Goal: Task Accomplishment & Management: Manage account settings

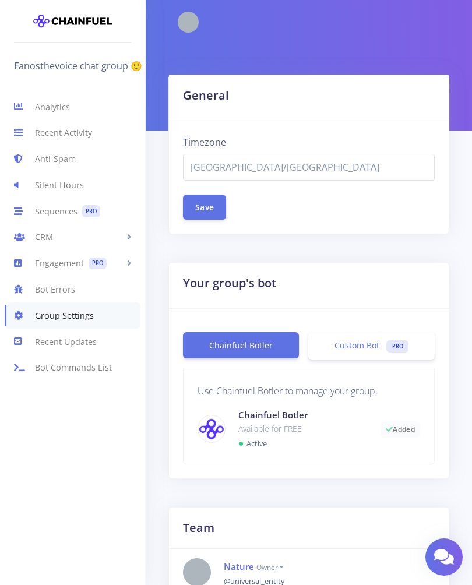
select select "Australia/Sydney"
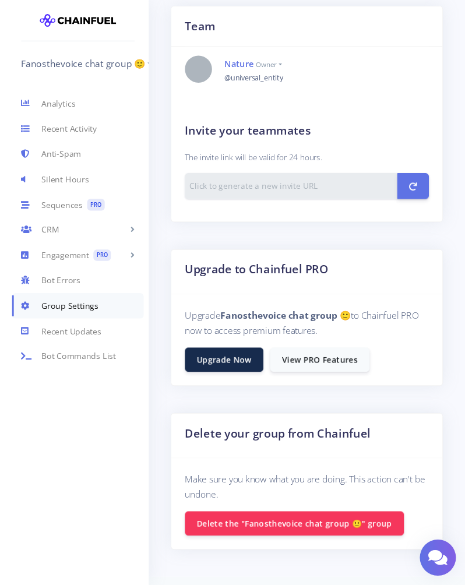
scroll to position [555, 0]
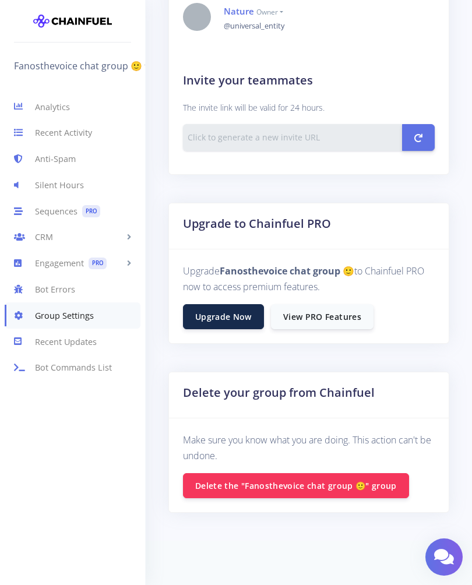
click at [280, 486] on button "Delete the "Fanosthevoice chat group 🙂" group" at bounding box center [296, 485] width 226 height 25
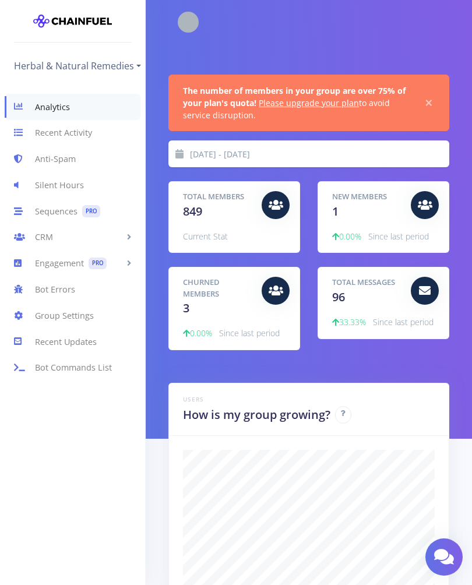
scroll to position [204, 252]
click at [133, 66] on link "Herbal & Natural Remedies" at bounding box center [77, 66] width 127 height 19
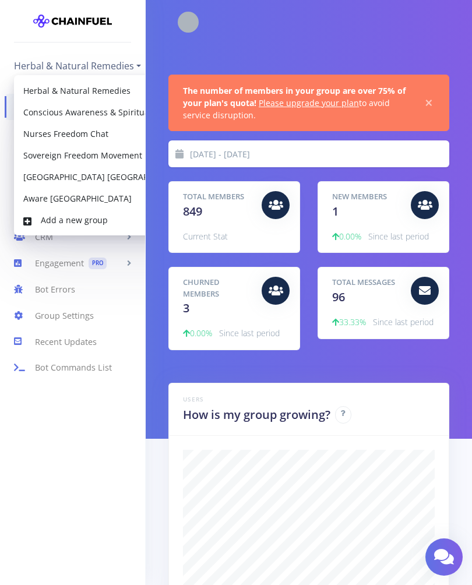
click at [104, 220] on link "Add a new group" at bounding box center [119, 220] width 211 height 22
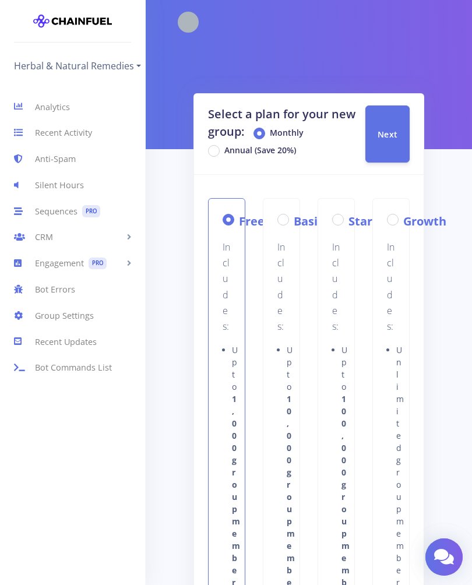
click at [391, 148] on button "Next" at bounding box center [387, 133] width 44 height 57
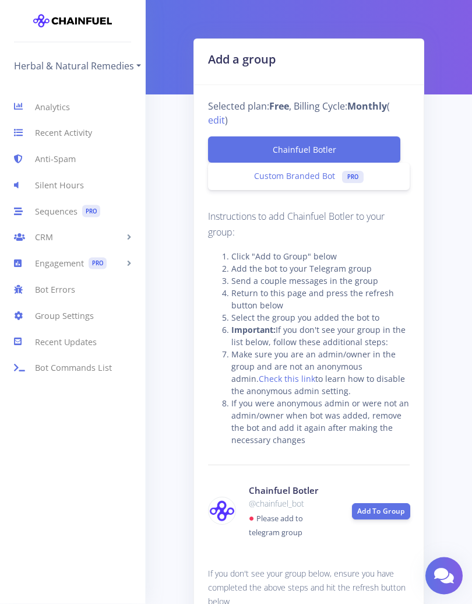
scroll to position [96, 0]
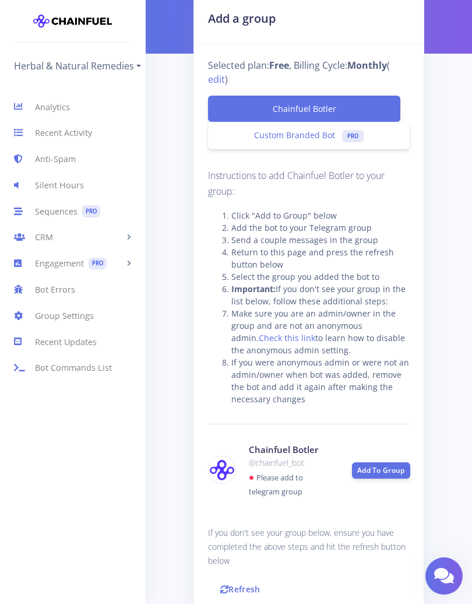
click at [378, 477] on div "Add To Group" at bounding box center [381, 470] width 76 height 16
click at [372, 475] on link "Add To Group" at bounding box center [381, 470] width 58 height 16
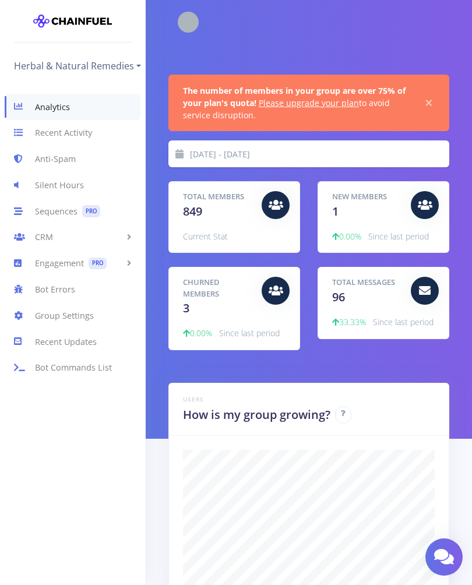
scroll to position [204, 252]
click at [122, 61] on link "Herbal & Natural Remedies" at bounding box center [77, 66] width 127 height 19
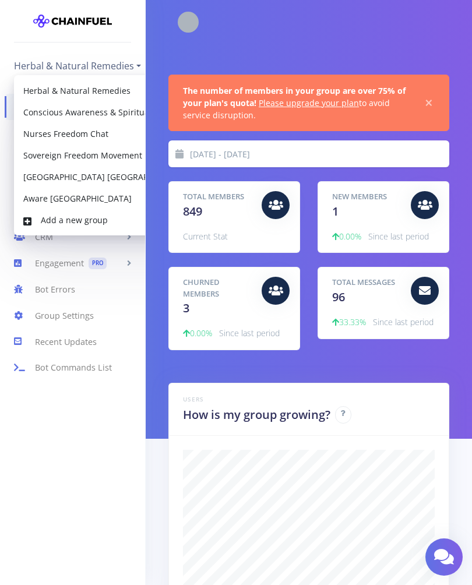
click at [103, 220] on link "Add a new group" at bounding box center [119, 220] width 211 height 22
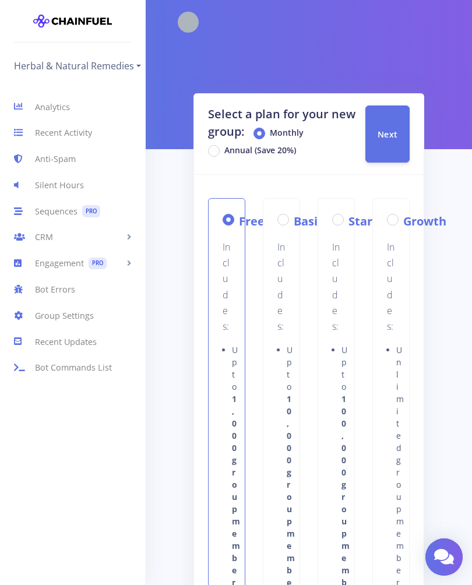
click at [128, 65] on link "Herbal & Natural Remedies" at bounding box center [77, 66] width 127 height 19
click at [402, 137] on button "Next" at bounding box center [387, 133] width 44 height 57
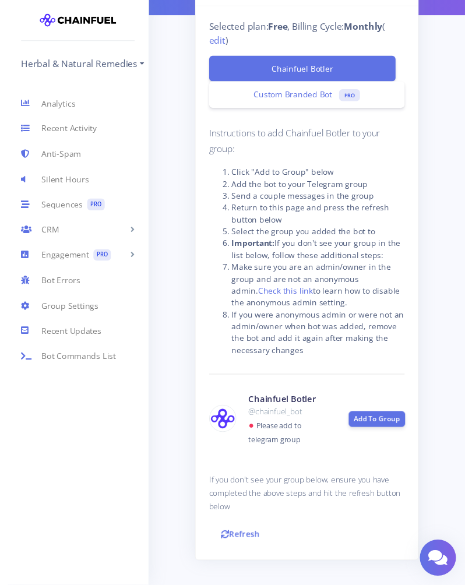
scroll to position [198, 0]
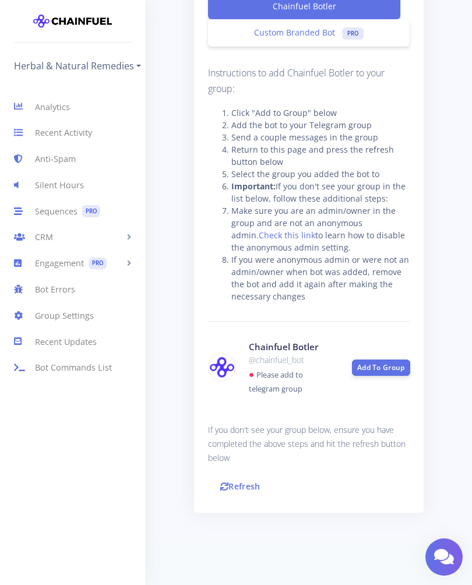
click at [381, 364] on link "Add To Group" at bounding box center [381, 367] width 58 height 16
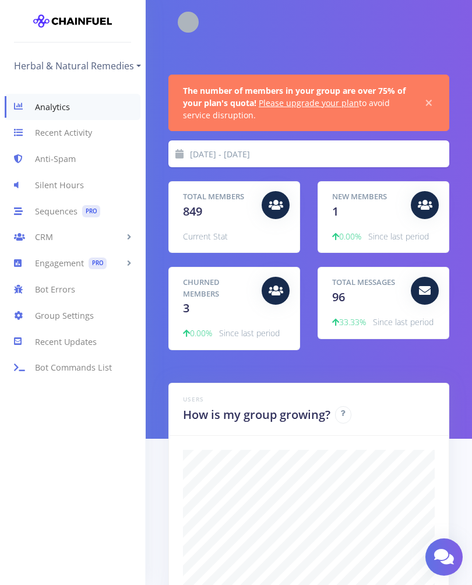
scroll to position [204, 252]
click at [114, 69] on link "Herbal & Natural Remedies" at bounding box center [77, 66] width 127 height 19
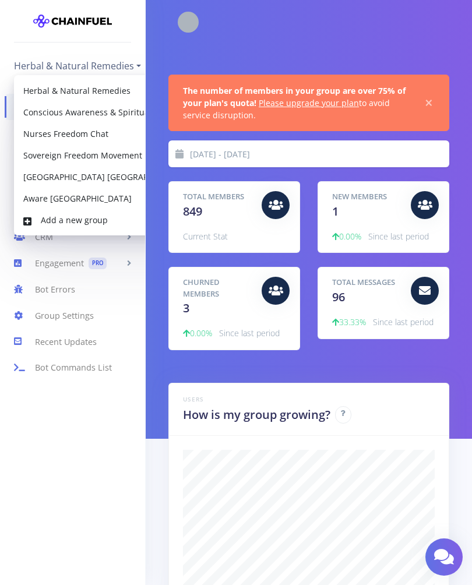
click at [103, 219] on link "Add a new group" at bounding box center [119, 220] width 211 height 22
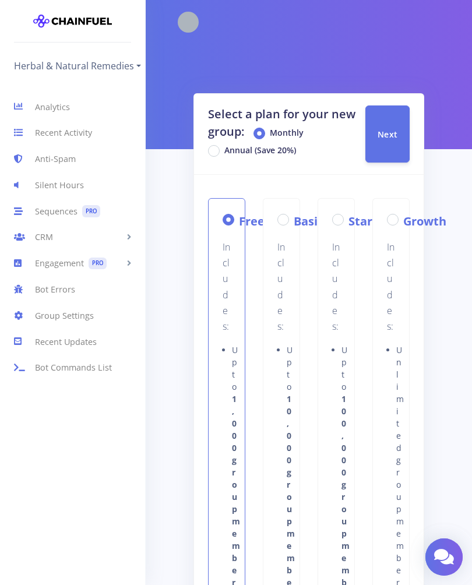
click at [239, 224] on label "Free" at bounding box center [252, 221] width 26 height 17
click at [239, 220] on input "Free" at bounding box center [243, 217] width 8 height 8
click at [386, 148] on button "Next" at bounding box center [387, 133] width 44 height 57
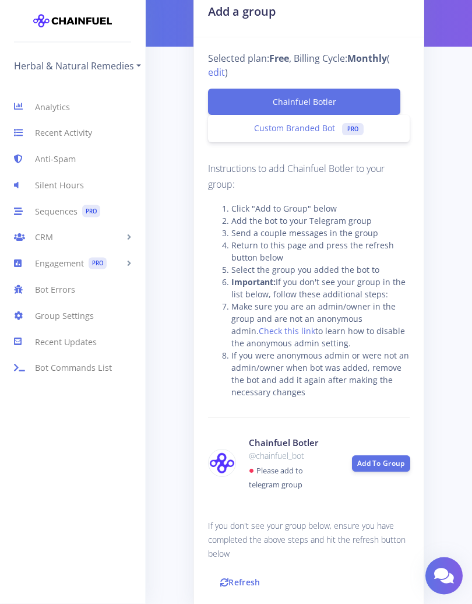
scroll to position [101, 0]
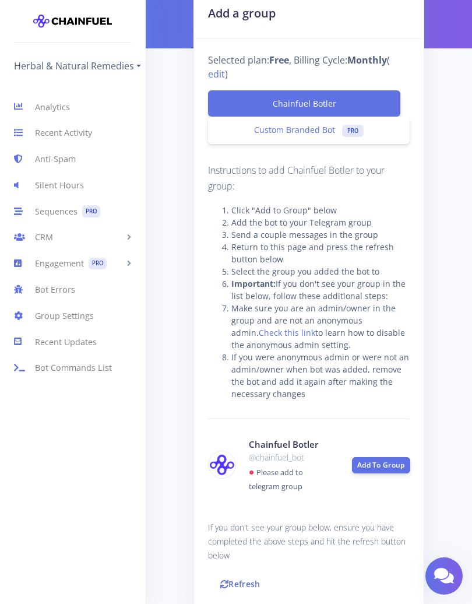
click at [297, 104] on link "Chainfuel Botler" at bounding box center [304, 103] width 193 height 26
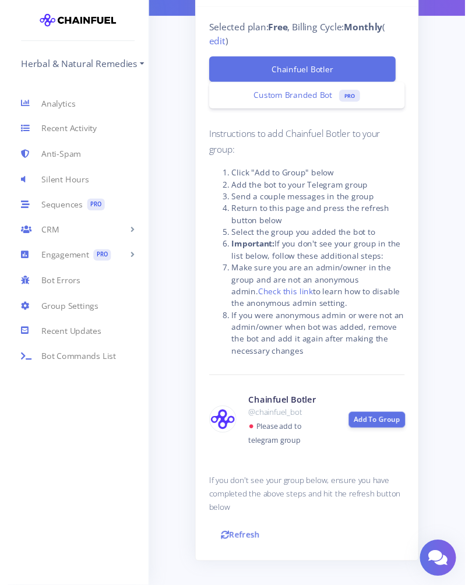
scroll to position [198, 0]
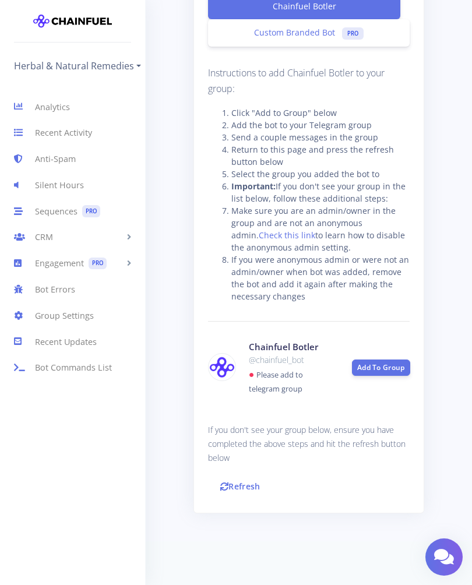
click at [376, 372] on link "Add To Group" at bounding box center [381, 367] width 58 height 16
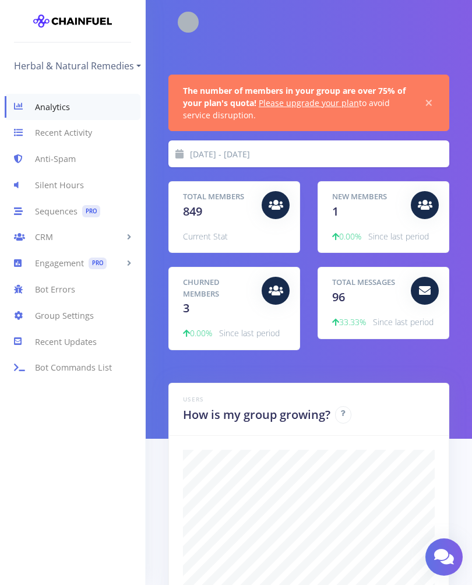
scroll to position [204, 252]
click at [129, 66] on link "Herbal & Natural Remedies" at bounding box center [77, 66] width 127 height 19
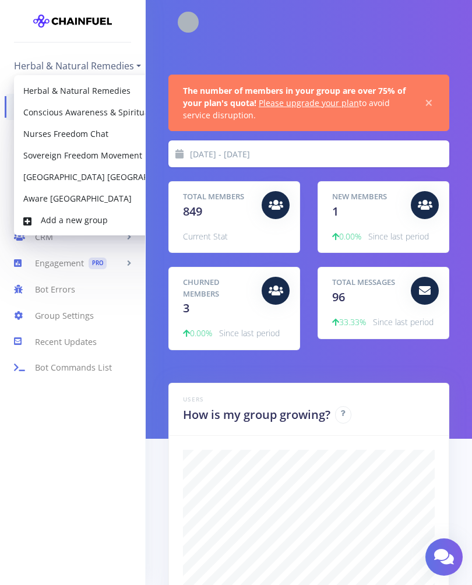
click at [105, 223] on link "Add a new group" at bounding box center [119, 220] width 211 height 22
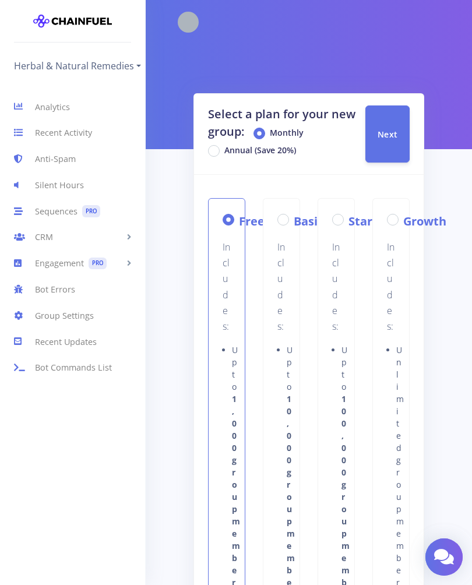
click at [391, 139] on span "Next" at bounding box center [388, 134] width 20 height 11
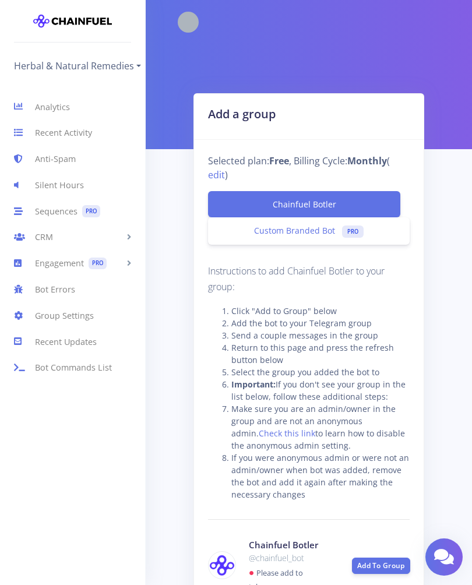
click at [317, 203] on link "Chainfuel Botler" at bounding box center [304, 204] width 193 height 26
click at [287, 209] on link "Chainfuel Botler" at bounding box center [304, 204] width 193 height 26
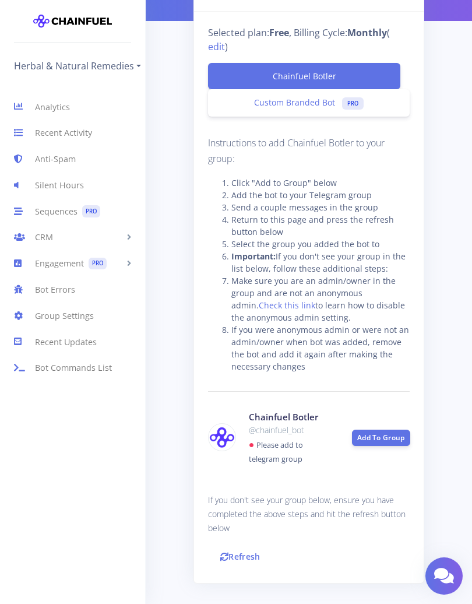
scroll to position [147, 0]
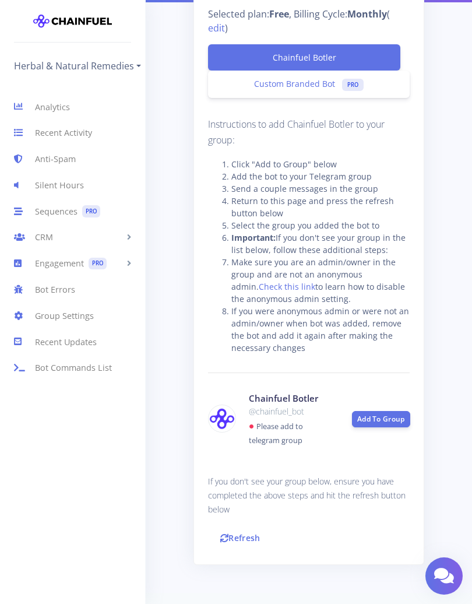
click at [379, 422] on link "Add To Group" at bounding box center [381, 419] width 58 height 16
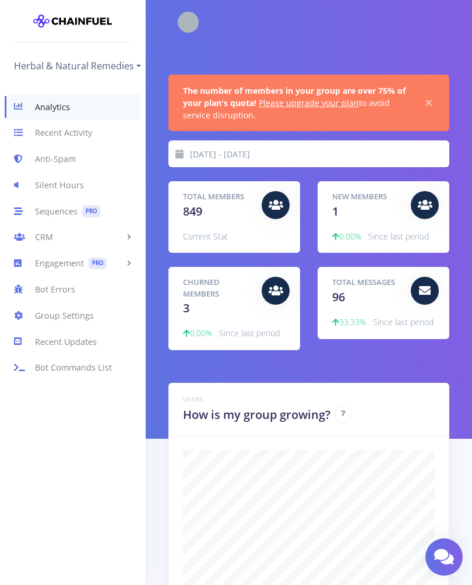
scroll to position [204, 252]
click at [131, 67] on link "Herbal & Natural Remedies" at bounding box center [77, 66] width 127 height 19
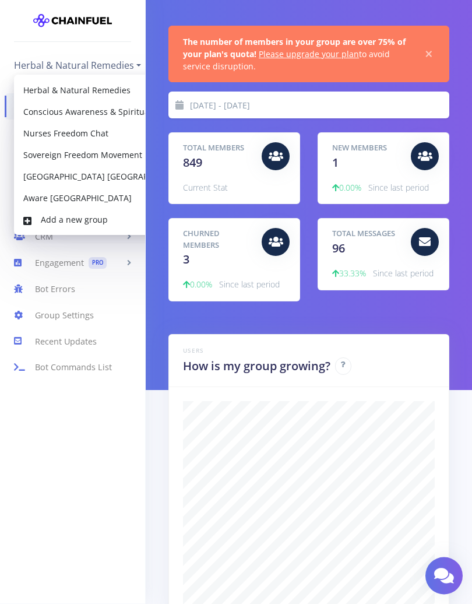
scroll to position [51, 0]
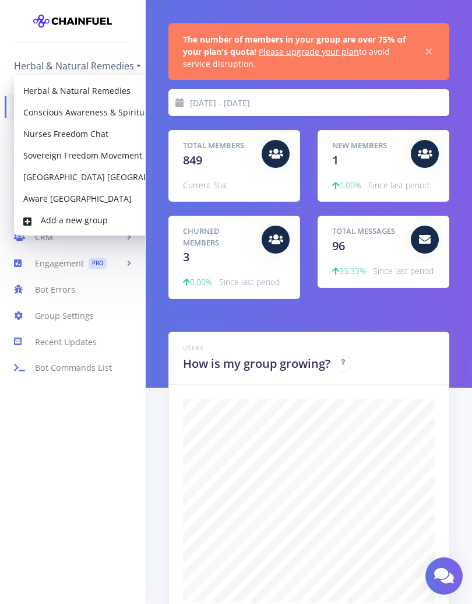
click at [86, 224] on link "Add a new group" at bounding box center [119, 220] width 211 height 22
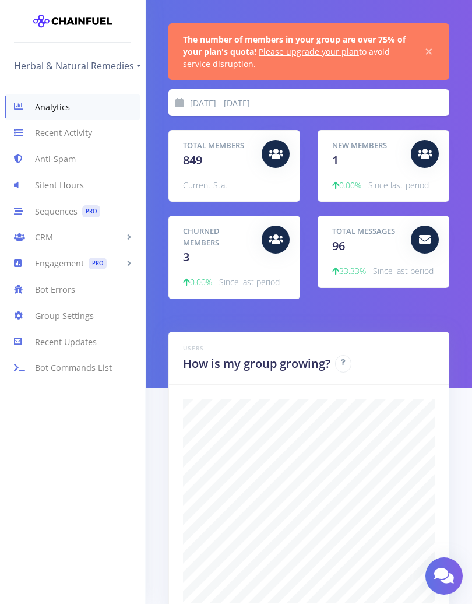
scroll to position [61, 0]
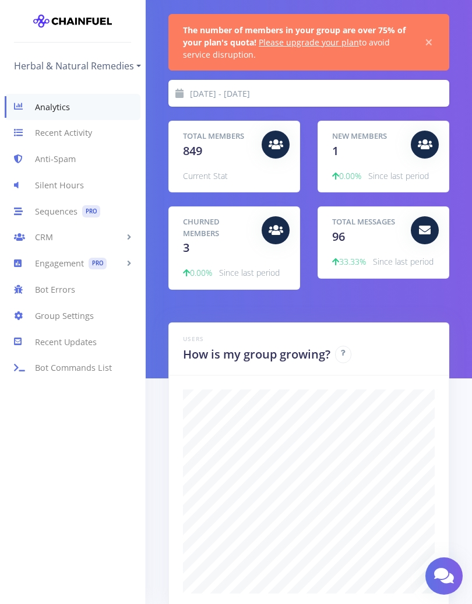
click at [122, 70] on link "Herbal & Natural Remedies" at bounding box center [77, 66] width 127 height 19
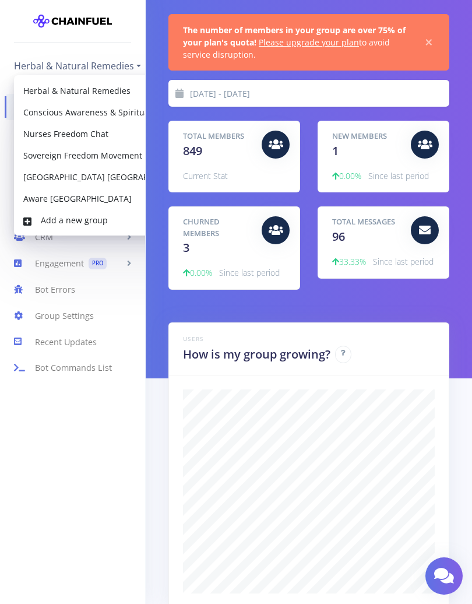
click at [29, 217] on icon at bounding box center [27, 221] width 8 height 9
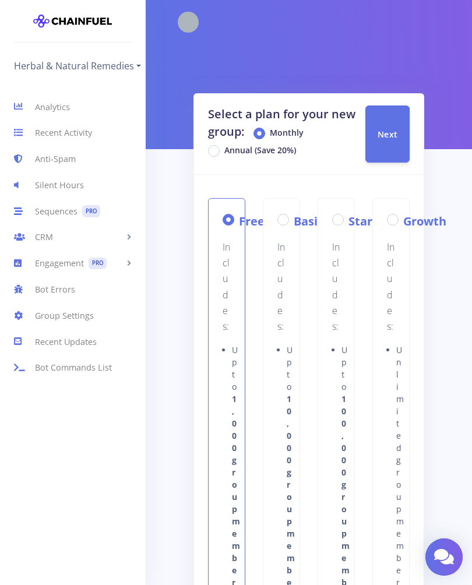
click at [141, 65] on link "Herbal & Natural Remedies" at bounding box center [77, 66] width 127 height 19
click at [103, 481] on div "Analytics Recent Activity Anti-Spam Silent Hours Sequences PRO CRM People Karma…" at bounding box center [72, 325] width 145 height 500
click at [134, 74] on link "Herbal & Natural Remedies" at bounding box center [77, 66] width 127 height 19
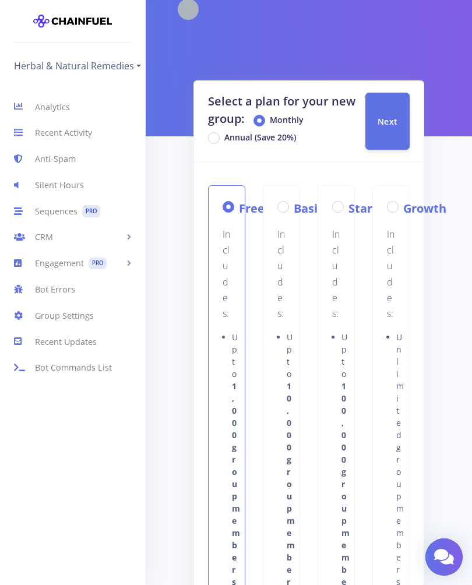
scroll to position [15, 0]
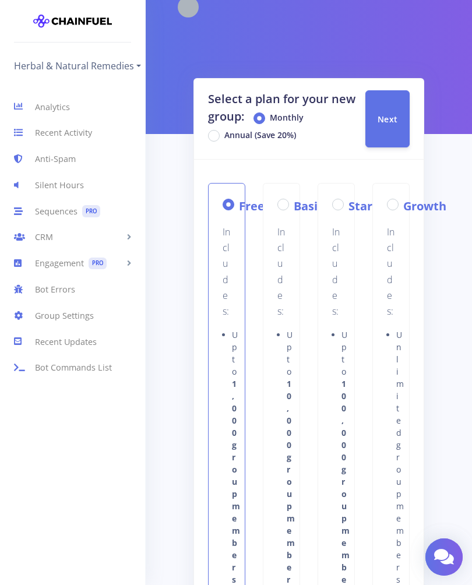
click at [239, 211] on label "Free" at bounding box center [252, 205] width 26 height 17
click at [239, 205] on input "Free" at bounding box center [243, 201] width 8 height 8
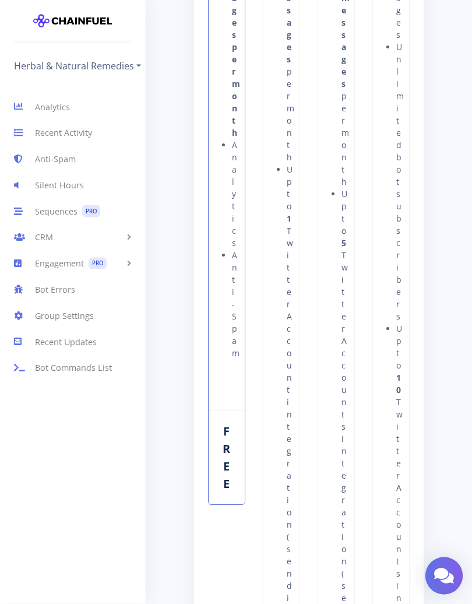
scroll to position [829, 0]
click at [444, 571] on icon at bounding box center [444, 575] width 20 height 17
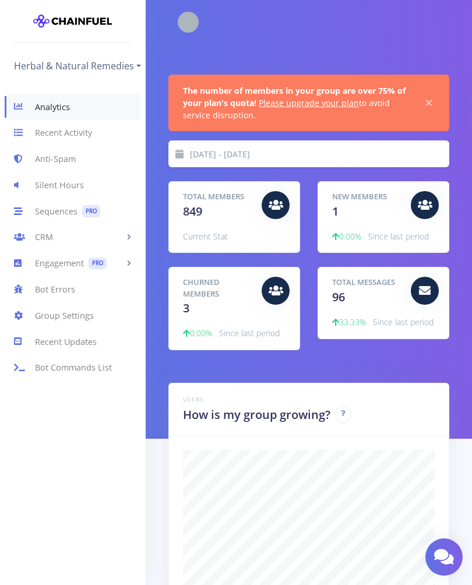
scroll to position [204, 252]
click at [119, 74] on link "Herbal & Natural Remedies" at bounding box center [77, 66] width 127 height 19
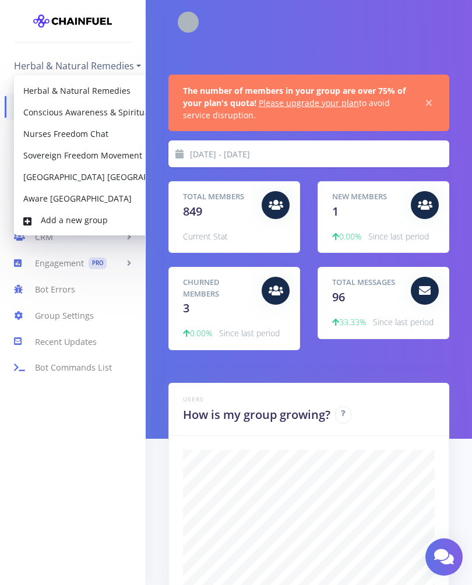
click at [36, 222] on link "Add a new group" at bounding box center [119, 220] width 211 height 22
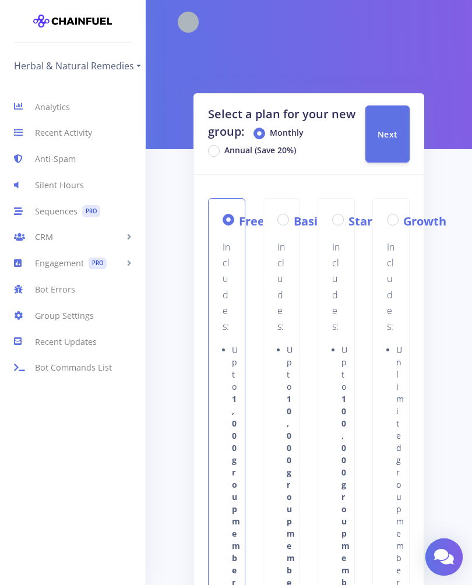
click at [393, 143] on button "Next" at bounding box center [387, 133] width 44 height 57
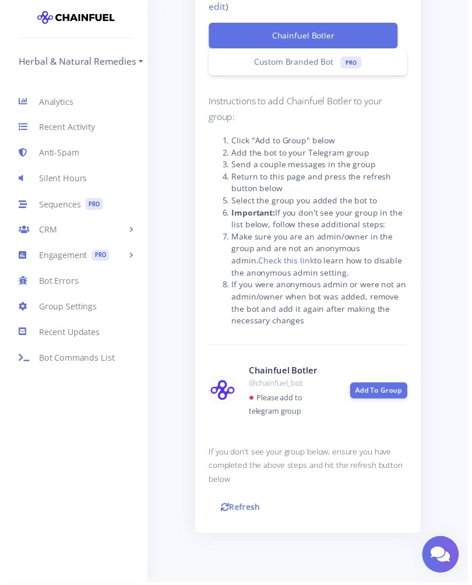
scroll to position [198, 0]
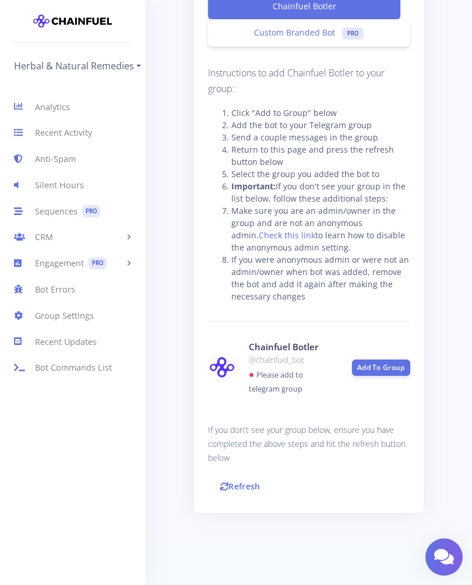
click at [245, 485] on link "Refresh" at bounding box center [240, 486] width 65 height 25
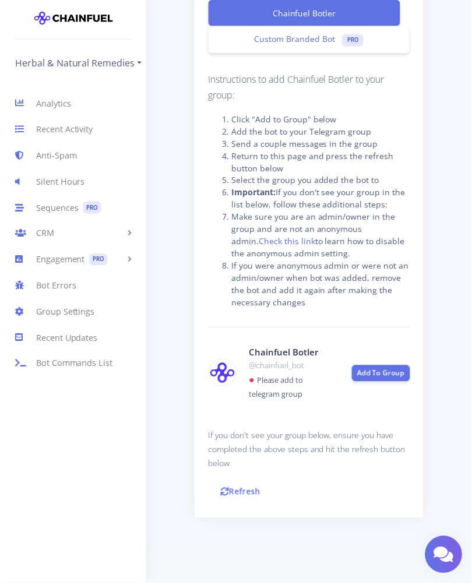
scroll to position [198, 0]
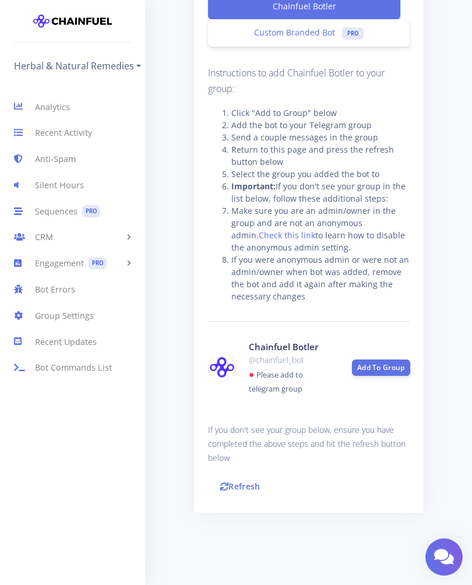
click at [385, 368] on link "Add To Group" at bounding box center [381, 367] width 58 height 16
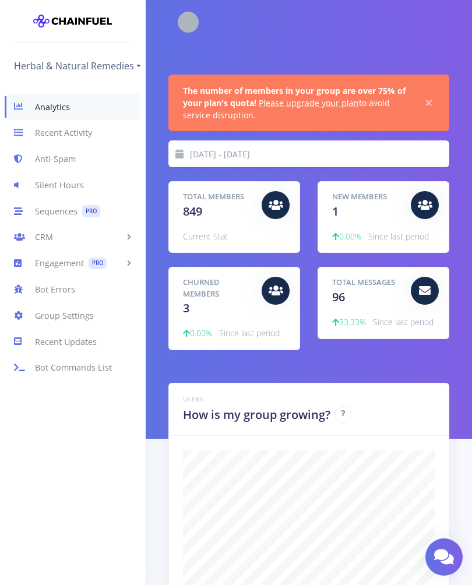
scroll to position [204, 252]
click at [116, 67] on link "Herbal & Natural Remedies" at bounding box center [77, 66] width 127 height 19
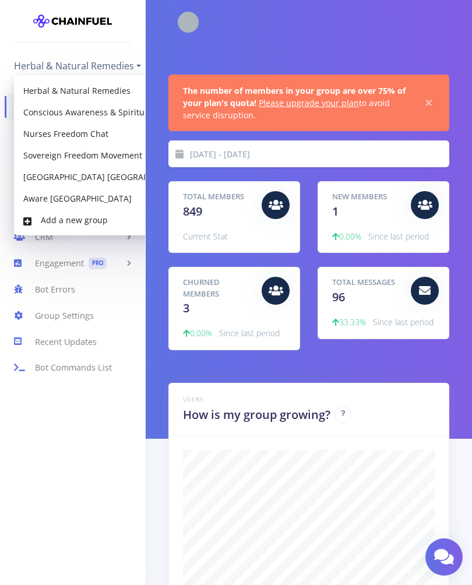
click at [95, 227] on link "Add a new group" at bounding box center [119, 220] width 211 height 22
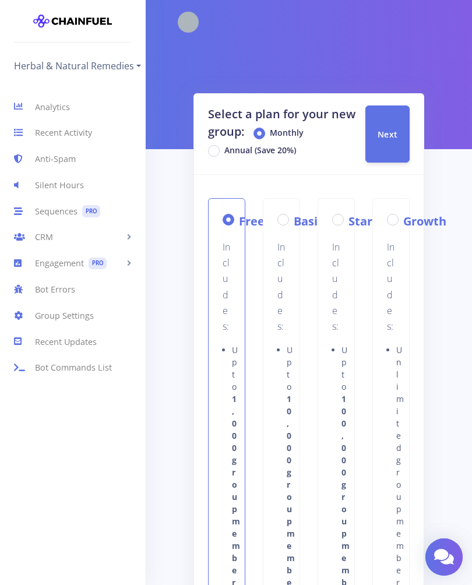
click at [392, 144] on button "Next" at bounding box center [387, 133] width 44 height 57
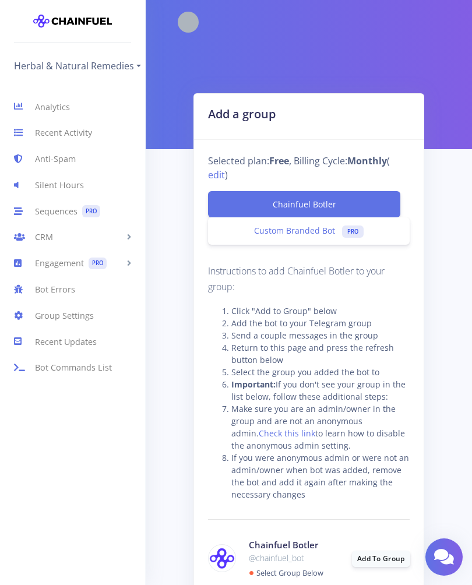
click at [299, 207] on link "Chainfuel Botler" at bounding box center [304, 204] width 193 height 26
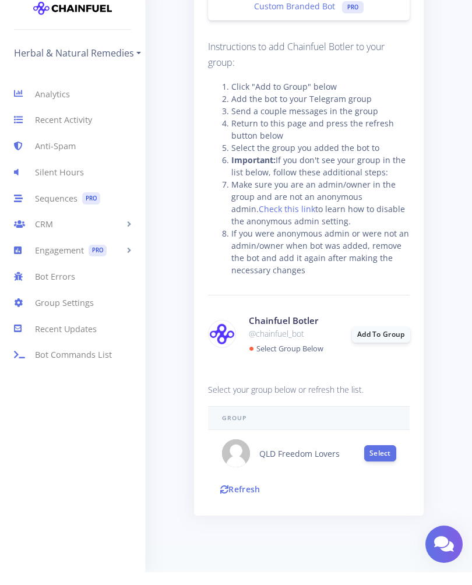
scroll to position [228, 0]
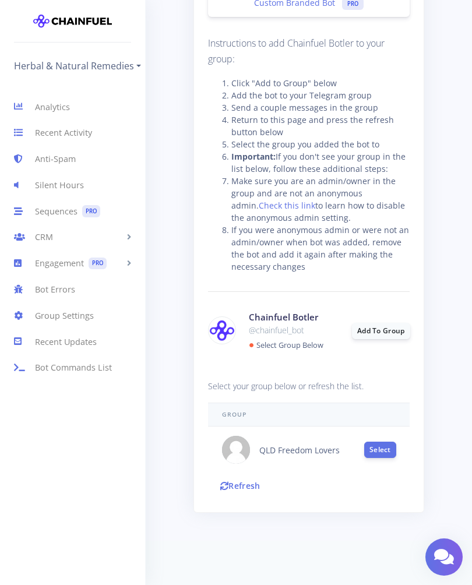
click at [385, 453] on button "Select" at bounding box center [380, 450] width 32 height 16
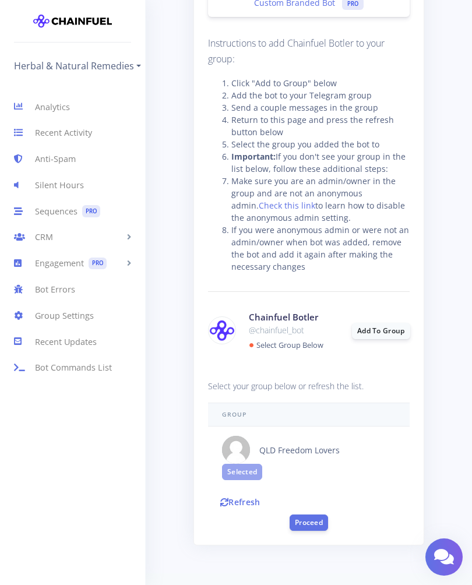
click at [313, 527] on button "Proceed" at bounding box center [309, 522] width 38 height 16
click at [310, 523] on button "Proceed" at bounding box center [309, 522] width 38 height 16
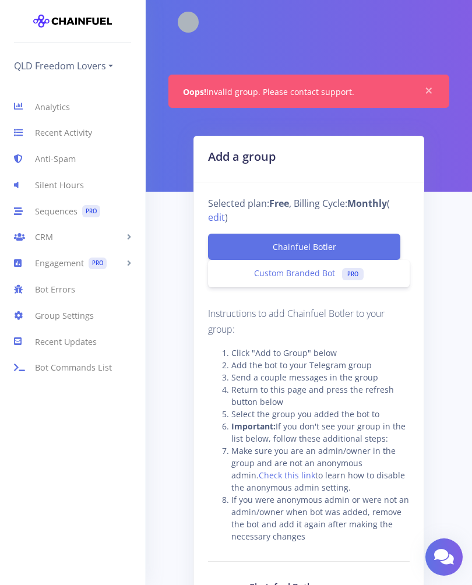
click at [85, 164] on link "Anti-Spam" at bounding box center [72, 159] width 145 height 26
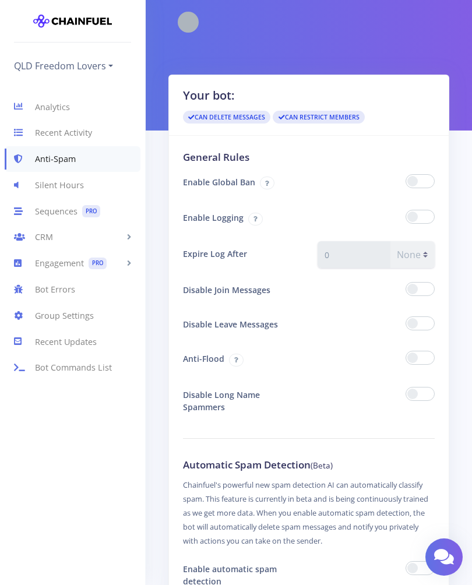
click at [425, 187] on span at bounding box center [419, 181] width 29 height 14
click at [0, 0] on input "checkbox" at bounding box center [0, 0] width 0 height 0
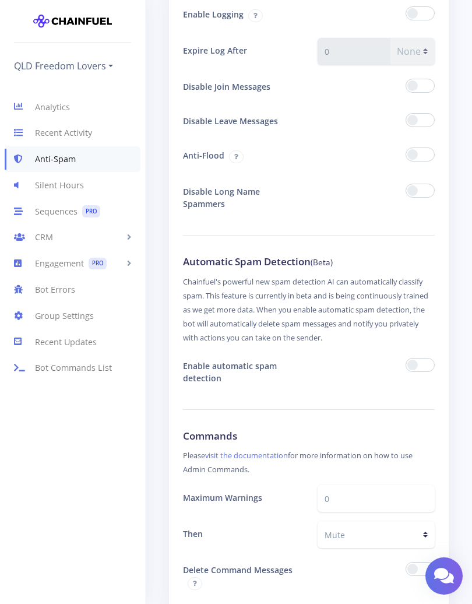
scroll to position [208, 0]
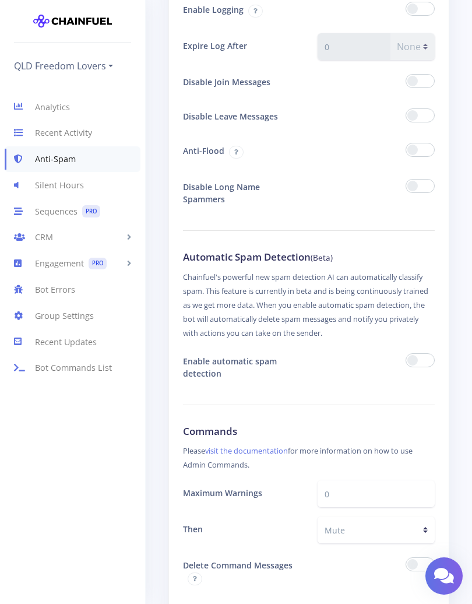
click at [431, 154] on span at bounding box center [419, 150] width 29 height 14
click at [0, 0] on input "checkbox" at bounding box center [0, 0] width 0 height 0
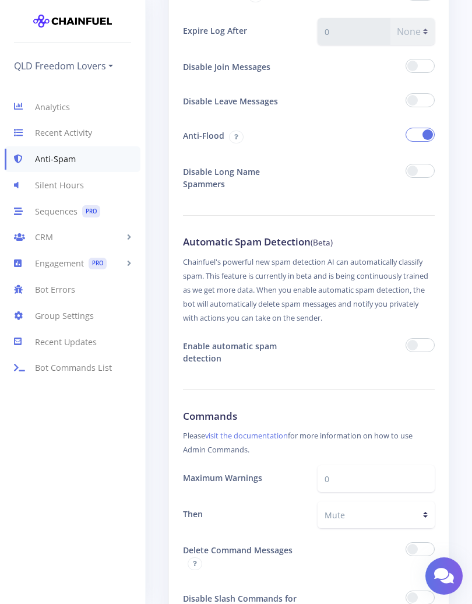
scroll to position [224, 0]
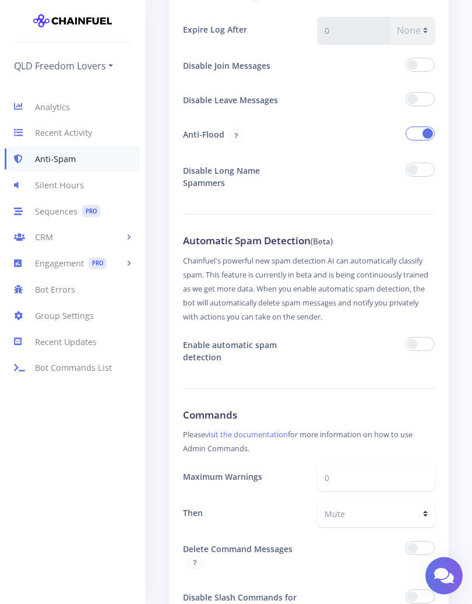
click at [429, 168] on span at bounding box center [419, 170] width 29 height 14
click at [0, 0] on input "checkbox" at bounding box center [0, 0] width 0 height 0
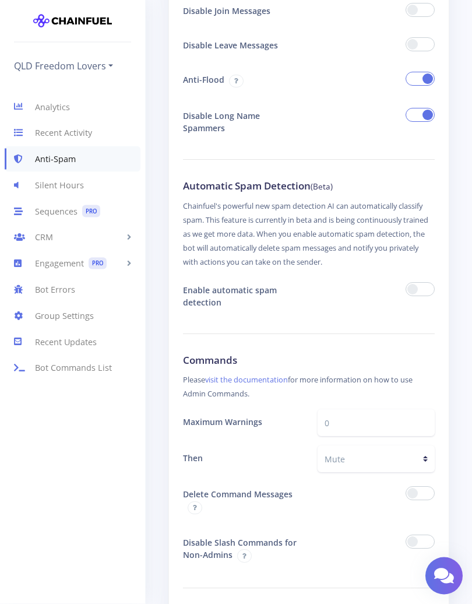
scroll to position [279, 0]
click at [421, 289] on span at bounding box center [419, 289] width 29 height 14
click at [0, 0] on input "checkbox" at bounding box center [0, 0] width 0 height 0
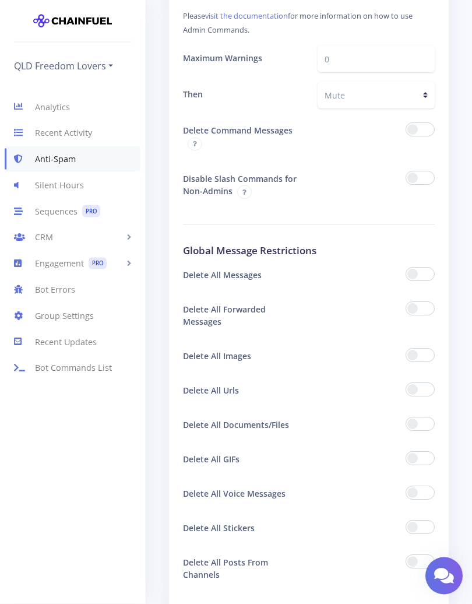
scroll to position [643, 0]
click at [428, 267] on span at bounding box center [419, 274] width 29 height 14
click at [0, 0] on input "checkbox" at bounding box center [0, 0] width 0 height 0
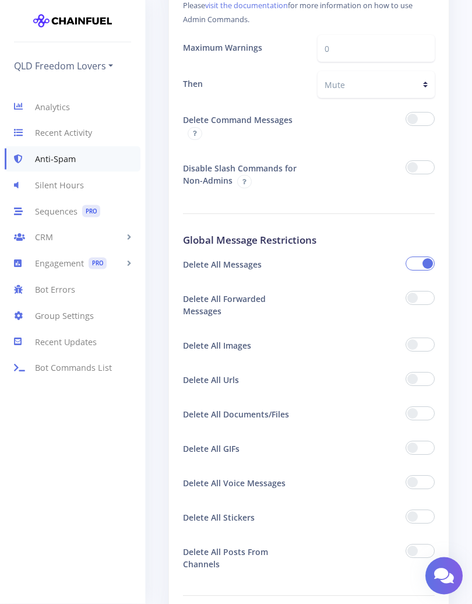
scroll to position [653, 0]
click at [412, 256] on span at bounding box center [419, 263] width 29 height 14
click at [0, 0] on input "checkbox" at bounding box center [0, 0] width 0 height 0
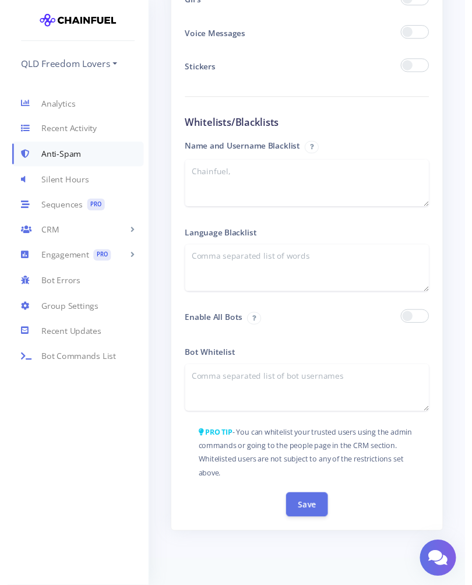
scroll to position [1899, 0]
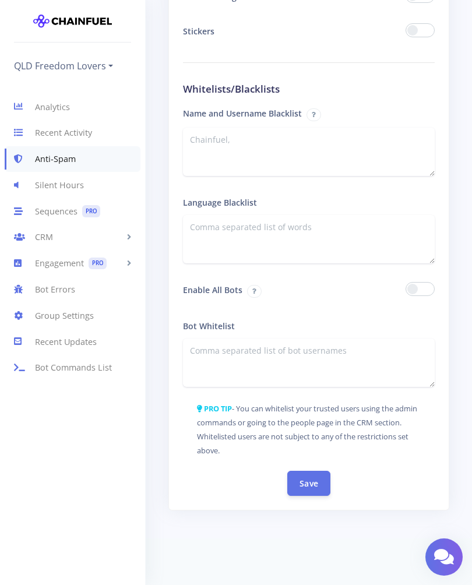
click at [315, 485] on button "Save" at bounding box center [308, 483] width 43 height 25
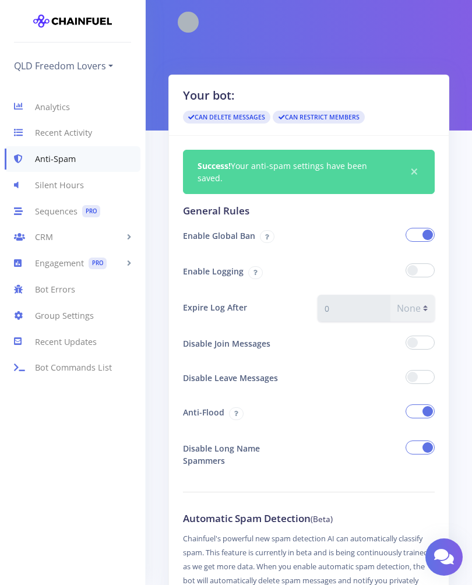
click at [113, 61] on link "QLD Freedom Lovers" at bounding box center [63, 66] width 99 height 19
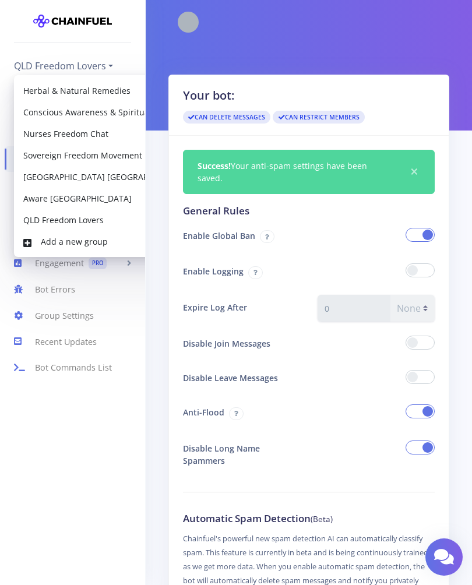
click at [94, 199] on link "Aware [GEOGRAPHIC_DATA]" at bounding box center [119, 199] width 211 height 22
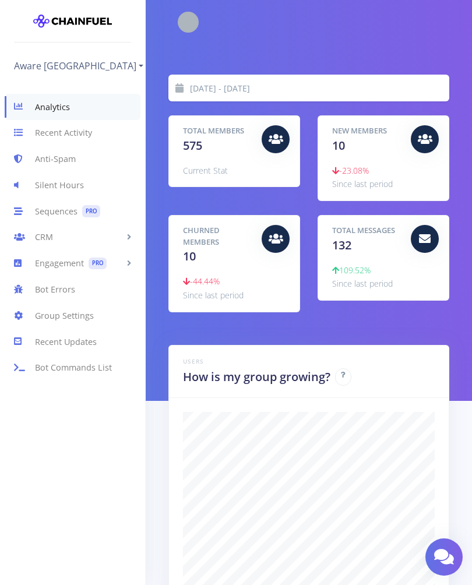
scroll to position [204, 252]
click at [83, 163] on link "Anti-Spam" at bounding box center [72, 159] width 145 height 26
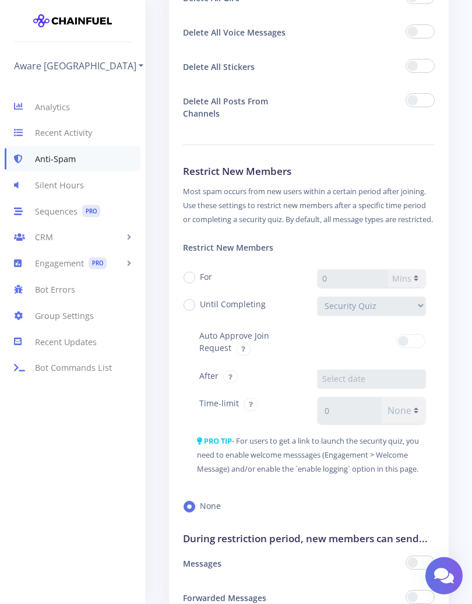
scroll to position [1104, 0]
click at [64, 71] on link "Aware [GEOGRAPHIC_DATA]" at bounding box center [78, 66] width 129 height 19
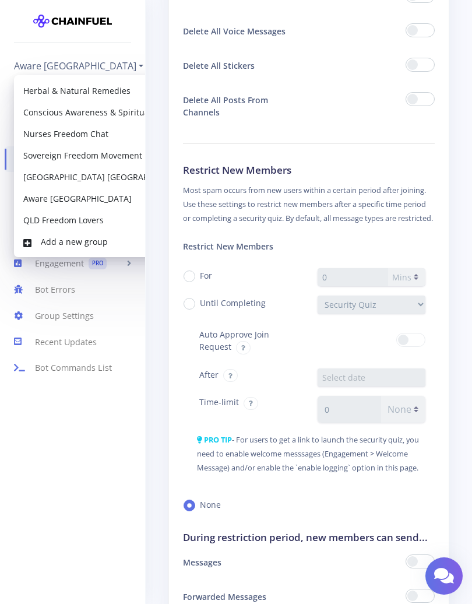
click at [83, 224] on link "QLD Freedom Lovers" at bounding box center [119, 220] width 211 height 22
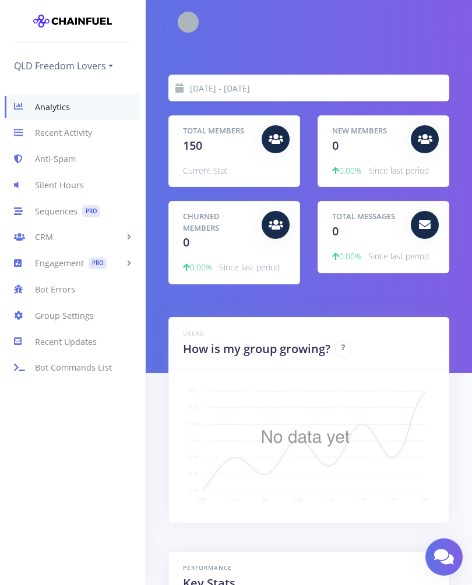
click at [73, 169] on link "Anti-Spam" at bounding box center [72, 159] width 145 height 26
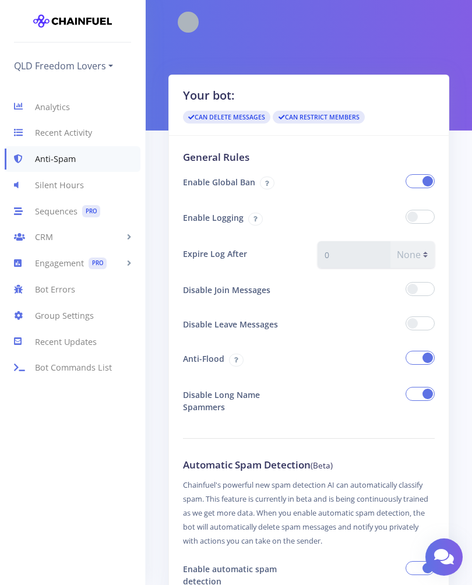
click at [423, 187] on span at bounding box center [419, 181] width 29 height 14
click at [0, 0] on input "checkbox" at bounding box center [0, 0] width 0 height 0
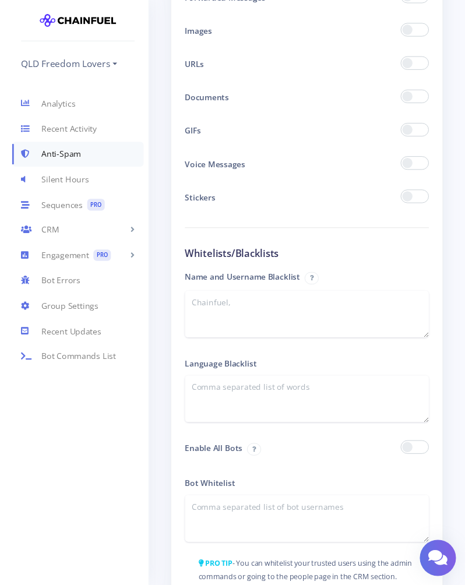
scroll to position [1899, 0]
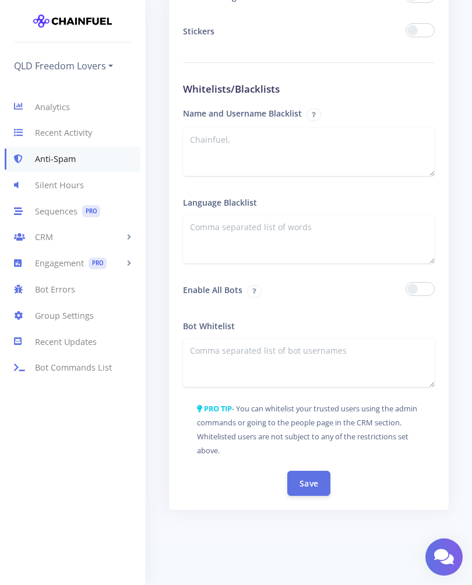
click at [315, 490] on button "Save" at bounding box center [308, 483] width 43 height 25
